Goal: Task Accomplishment & Management: Manage account settings

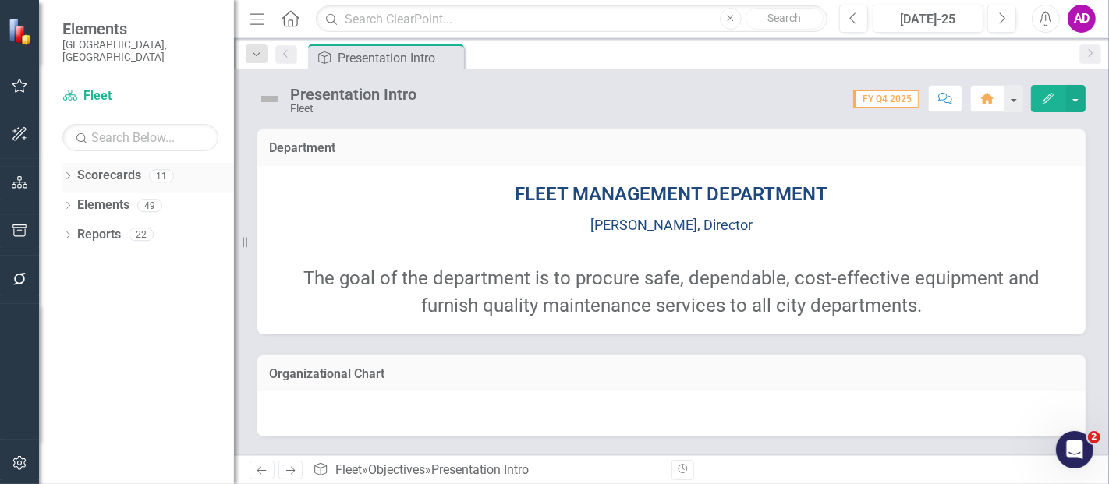
click at [71, 172] on div "Dropdown" at bounding box center [67, 178] width 11 height 13
click at [73, 200] on icon "Dropdown" at bounding box center [76, 204] width 12 height 9
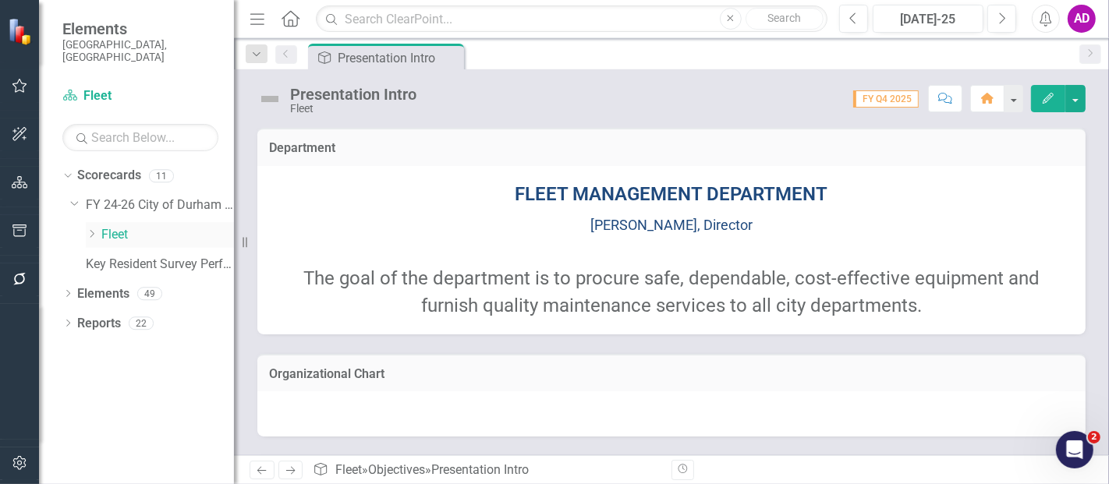
click at [113, 226] on link "Fleet" at bounding box center [167, 235] width 133 height 18
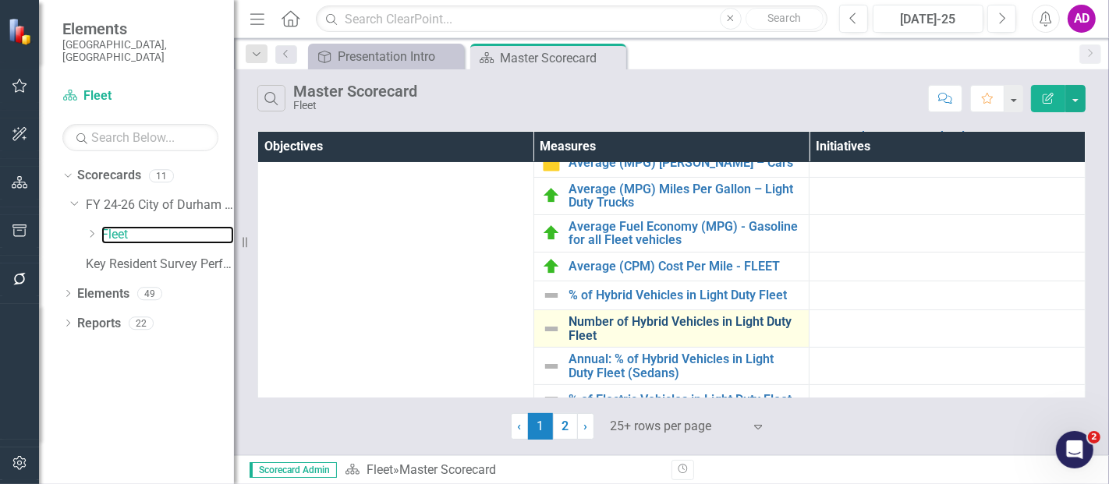
scroll to position [260, 0]
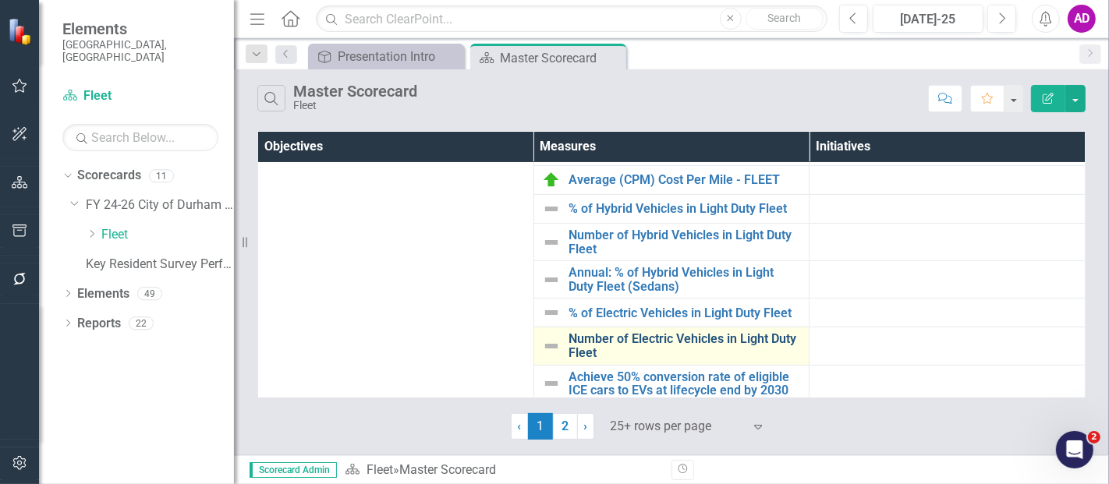
click at [598, 332] on link "Number of Electric Vehicles in Light Duty Fleet" at bounding box center [685, 345] width 233 height 27
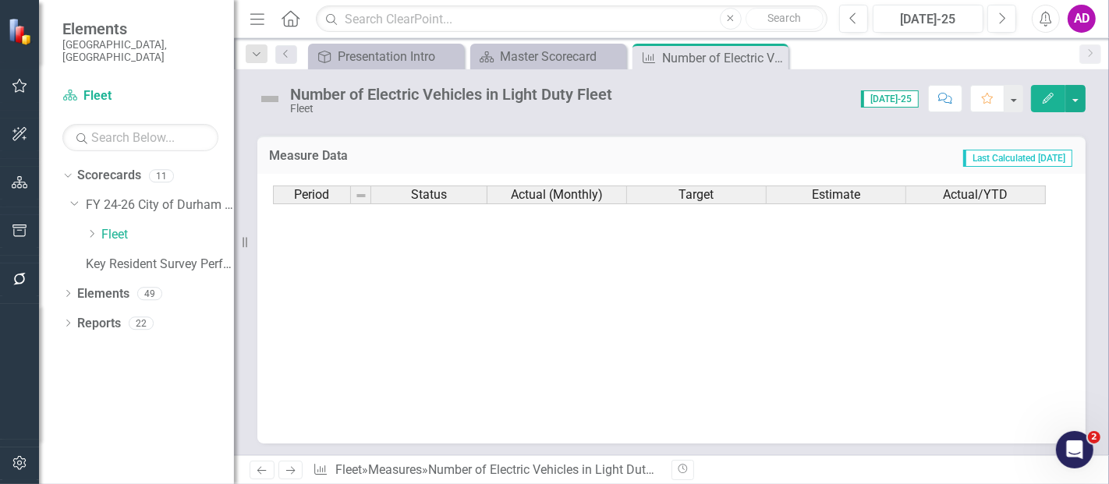
scroll to position [788, 0]
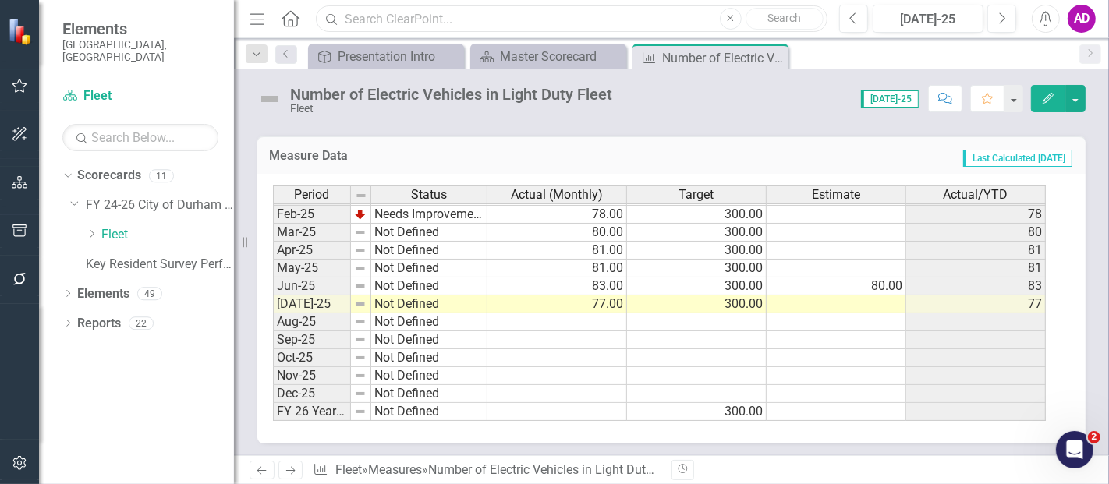
click at [426, 23] on input "text" at bounding box center [572, 18] width 512 height 27
type input "core"
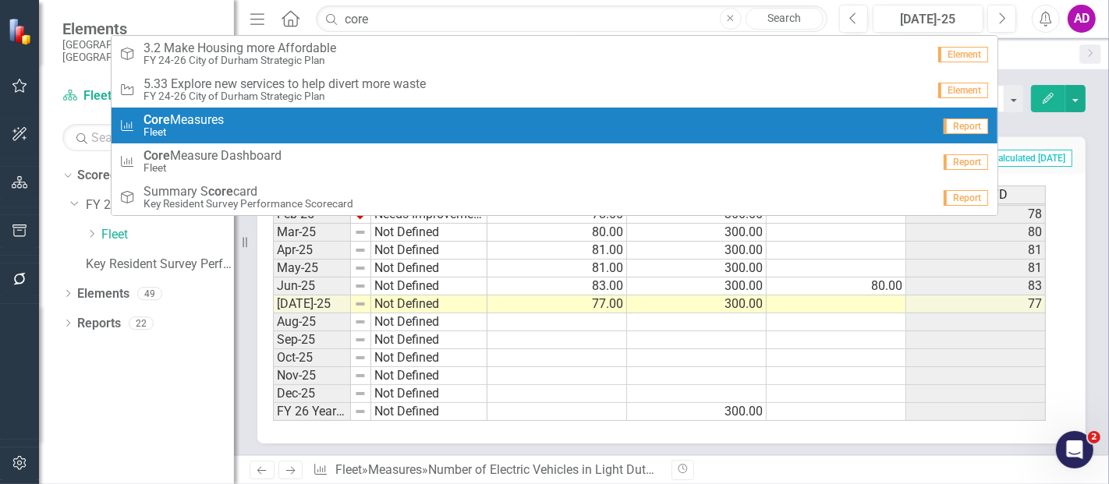
click at [209, 130] on small "Fleet" at bounding box center [184, 132] width 80 height 12
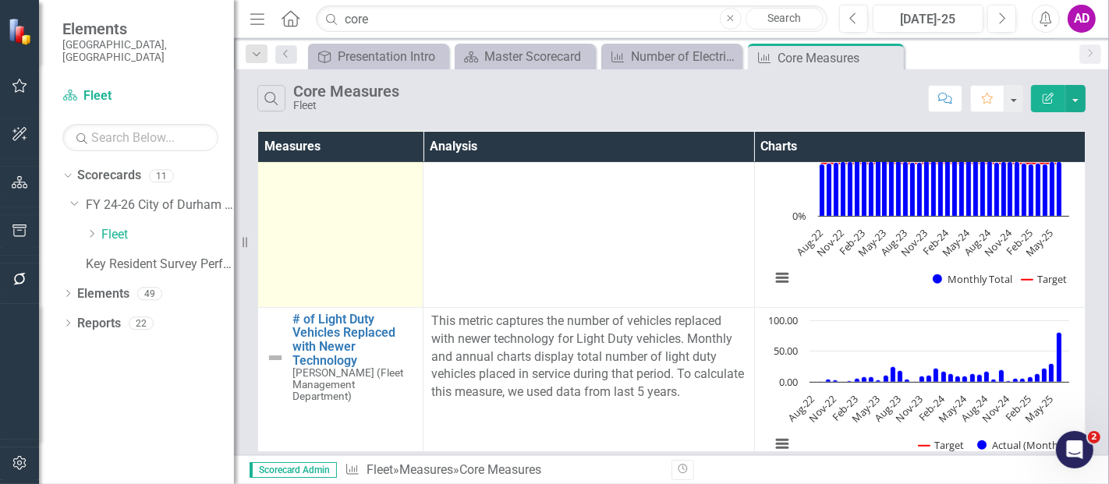
scroll to position [550, 0]
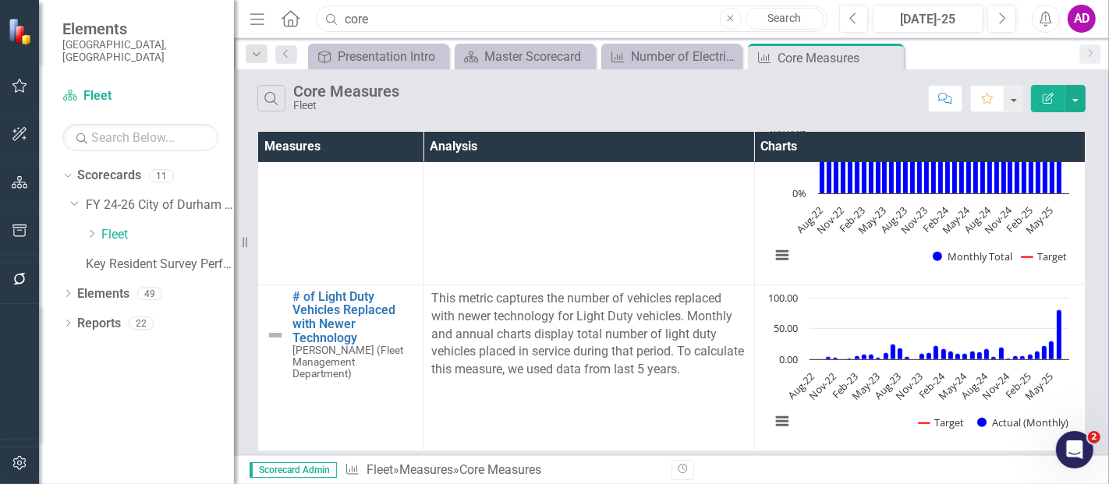
click at [423, 16] on input "core" at bounding box center [572, 18] width 512 height 27
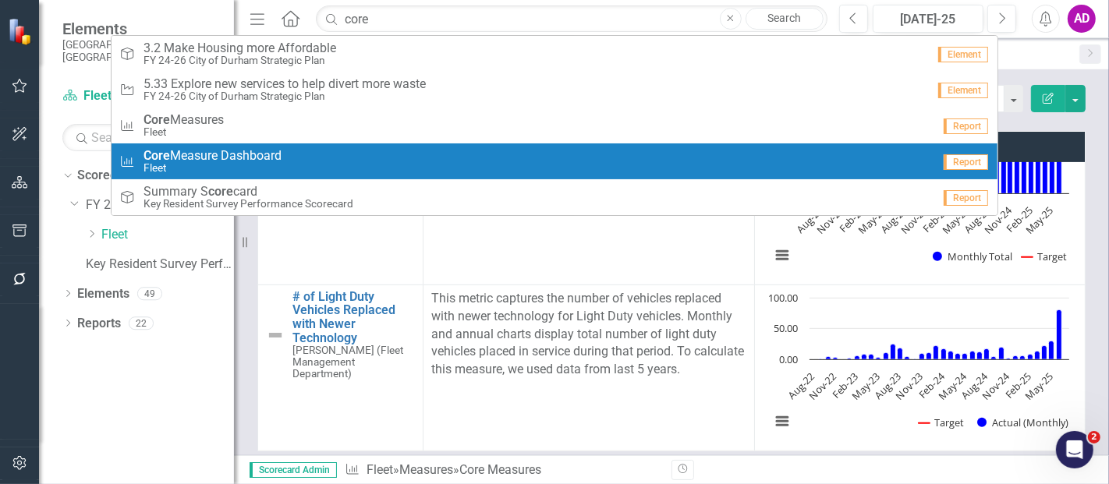
click at [203, 152] on span "Core Measure Dashboard" at bounding box center [213, 156] width 138 height 14
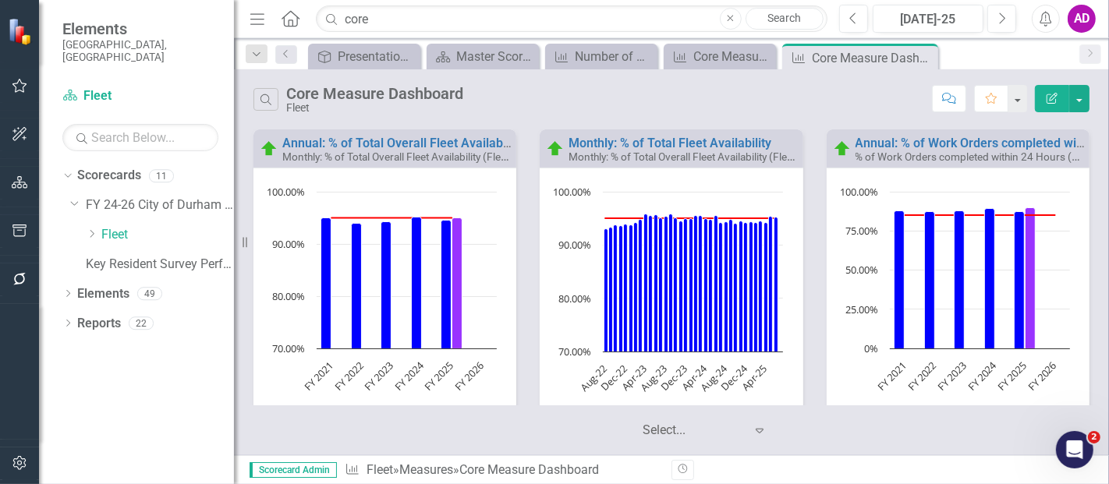
click at [69, 190] on div "Dropdown Scorecards 11 Dropdown FY 24-26 City of Durham Strategic Plan Dropdown…" at bounding box center [148, 222] width 172 height 118
click at [68, 320] on icon at bounding box center [68, 323] width 4 height 7
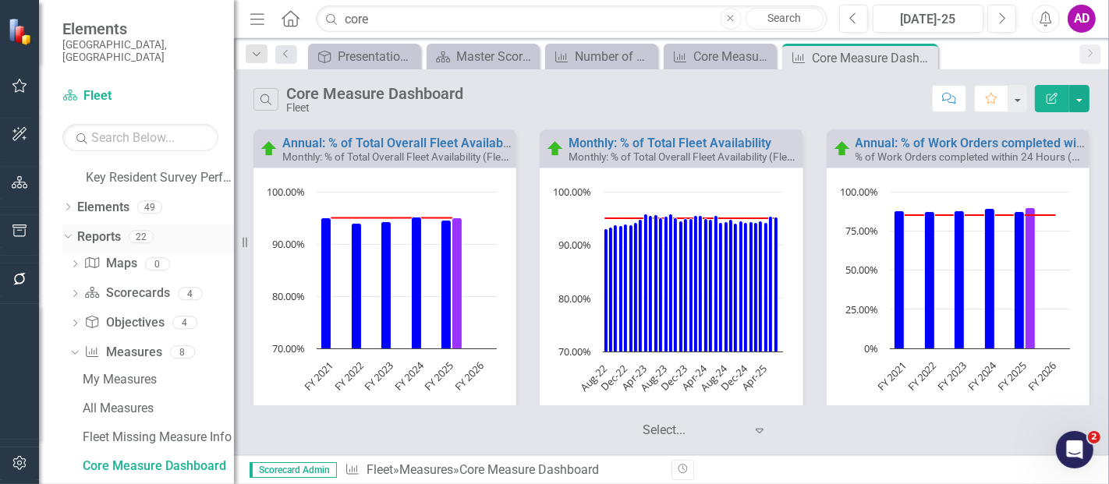
scroll to position [173, 0]
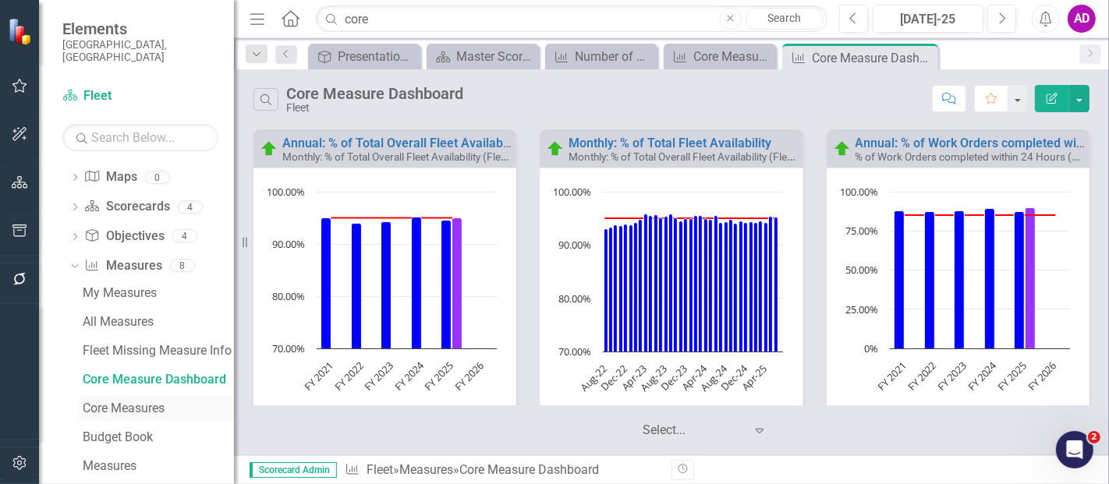
click at [108, 402] on div "Core Measures" at bounding box center [158, 409] width 151 height 14
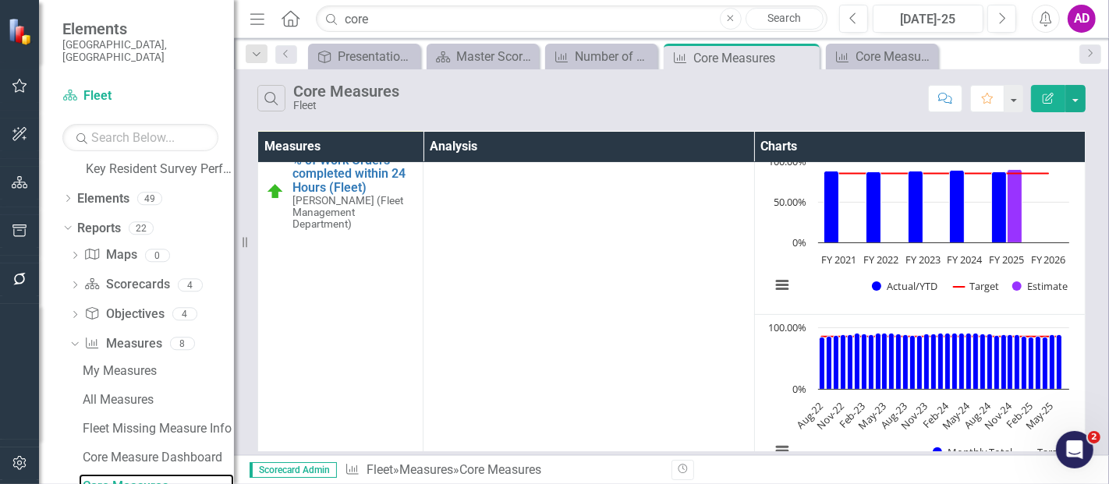
scroll to position [550, 0]
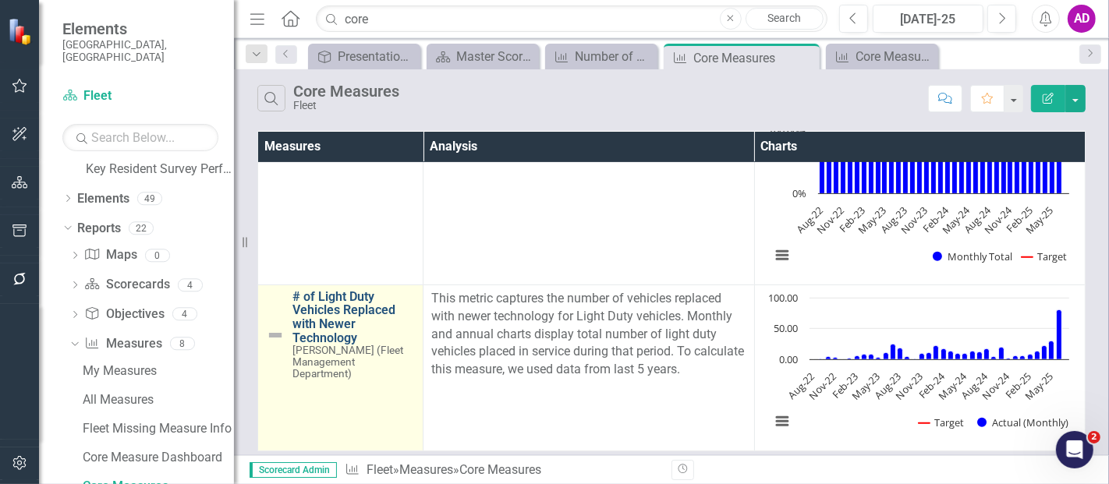
click at [314, 297] on link "# of Light Duty Vehicles Replaced with Newer Technology" at bounding box center [353, 317] width 122 height 55
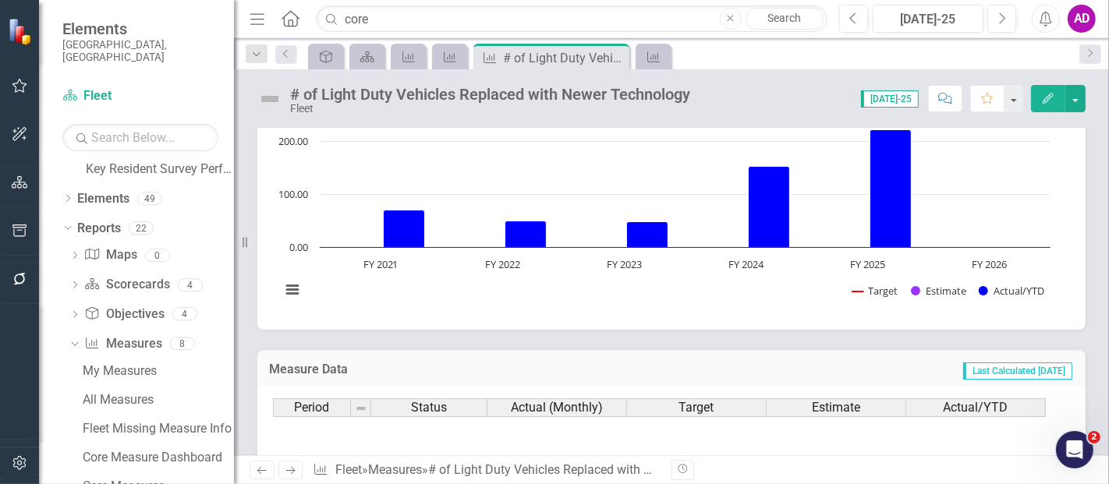
scroll to position [788, 0]
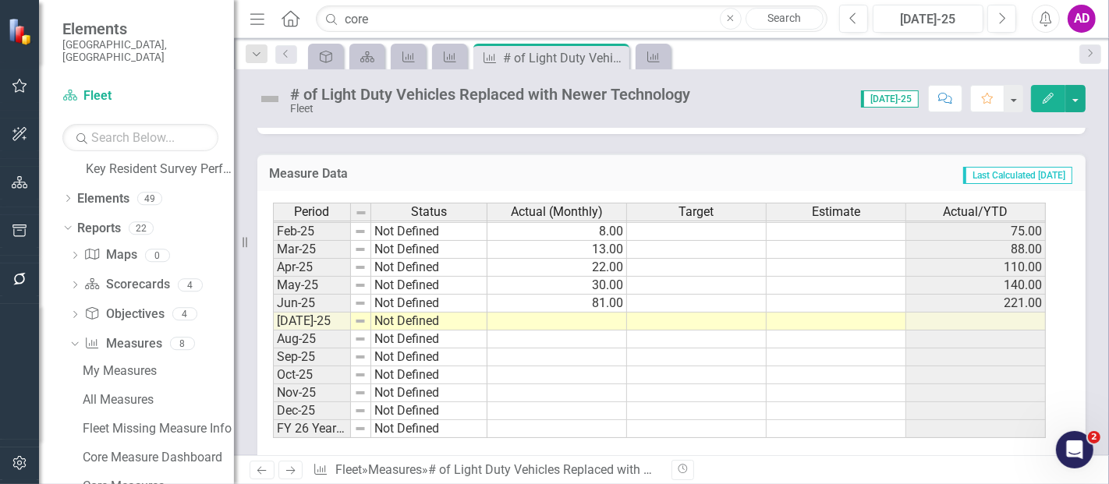
click at [613, 313] on td at bounding box center [557, 322] width 140 height 18
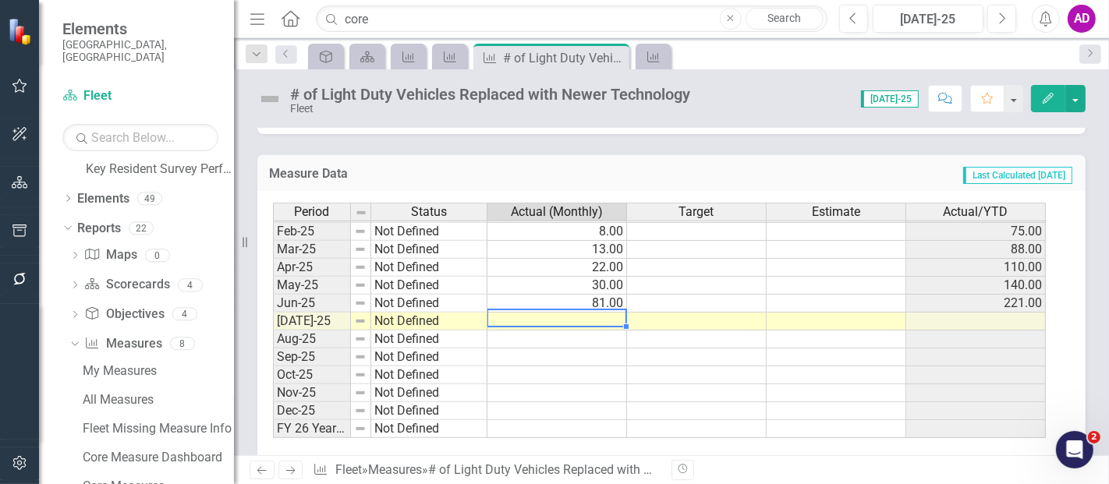
type textarea "8"
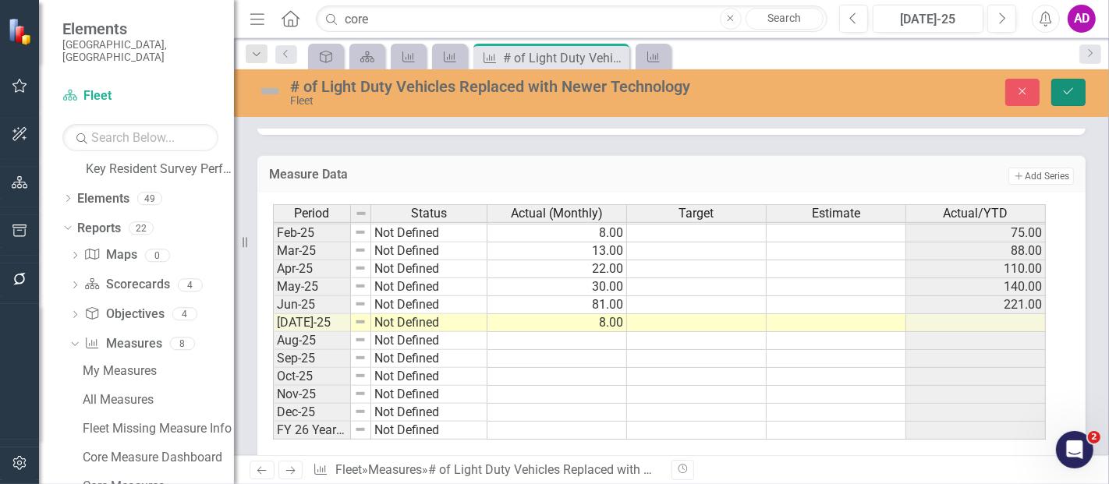
click at [1083, 89] on button "Save" at bounding box center [1068, 92] width 34 height 27
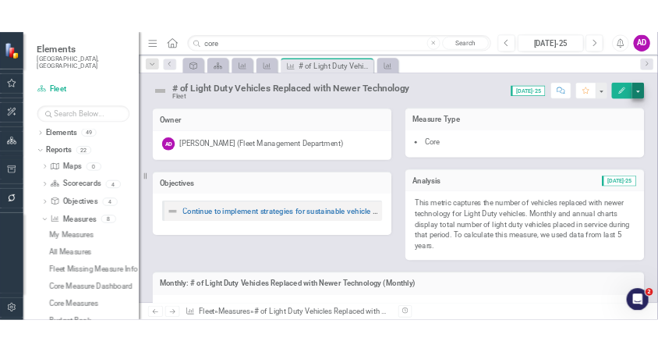
scroll to position [66, 0]
